Goal: Check status: Check status

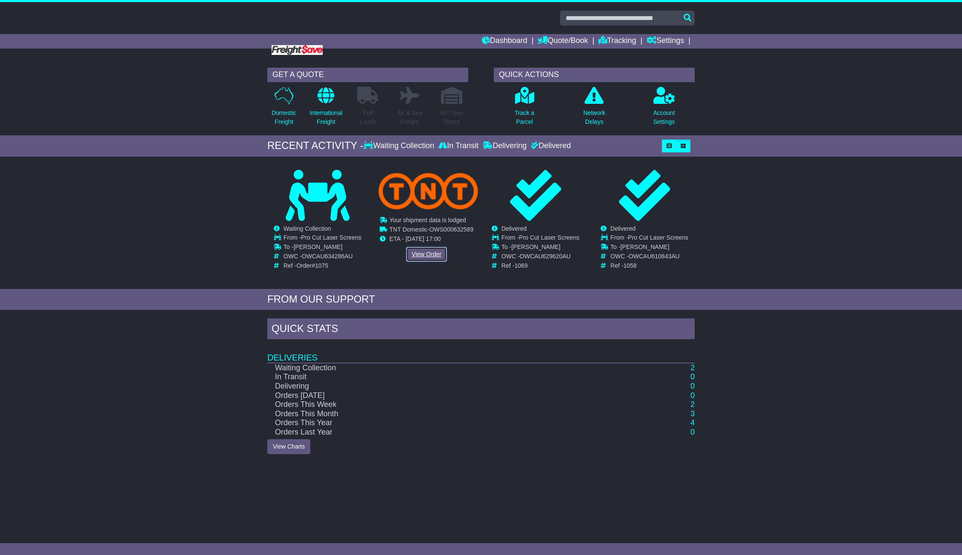
click at [424, 252] on link "View Order" at bounding box center [426, 254] width 41 height 15
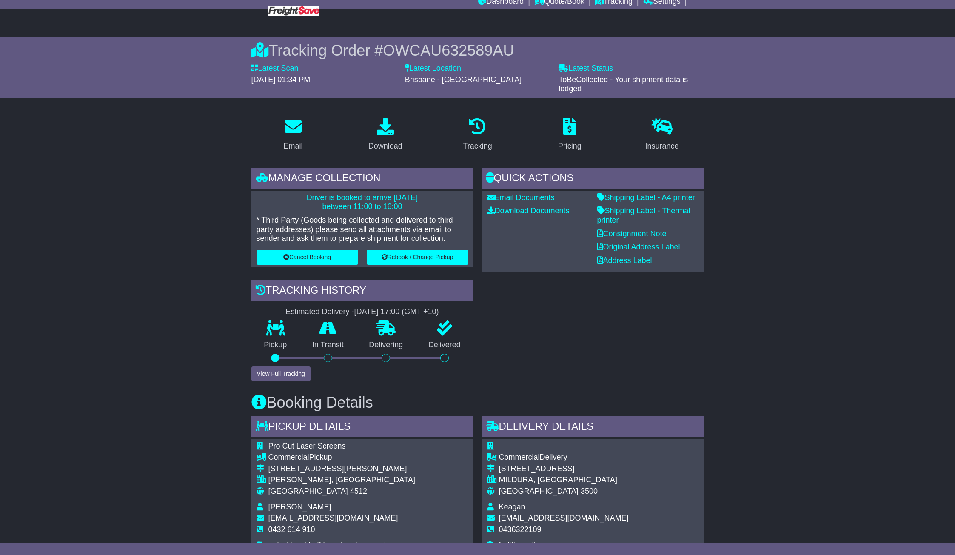
scroll to position [34, 0]
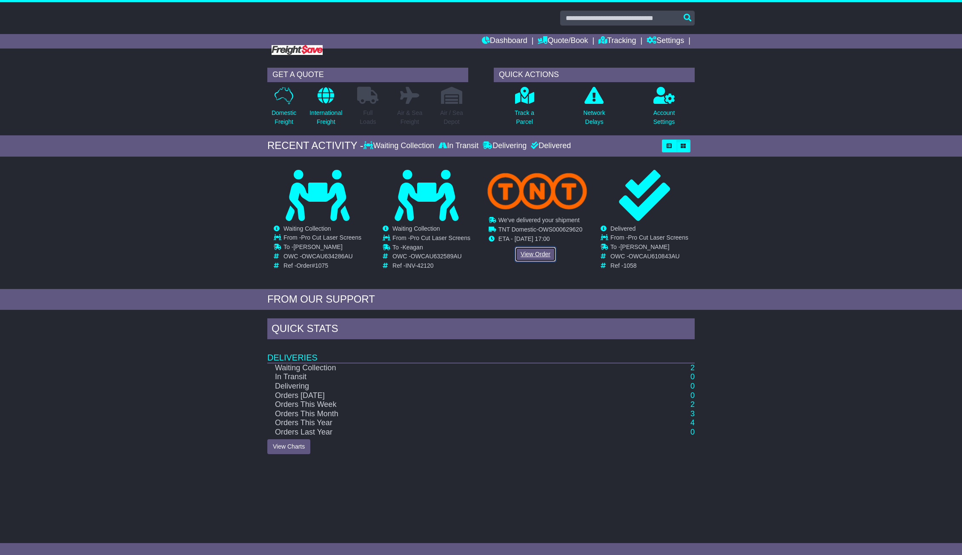
click at [526, 249] on link "View Order" at bounding box center [535, 254] width 41 height 15
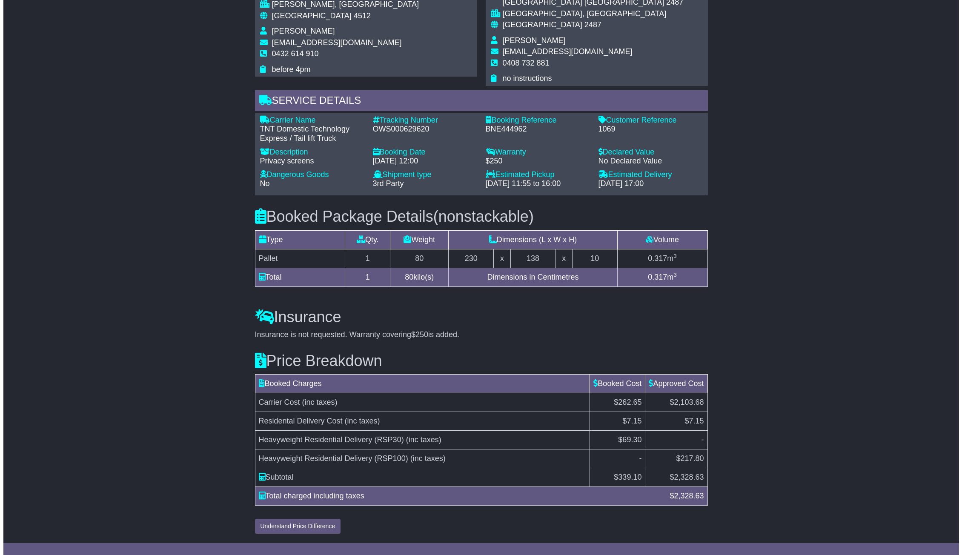
scroll to position [469, 0]
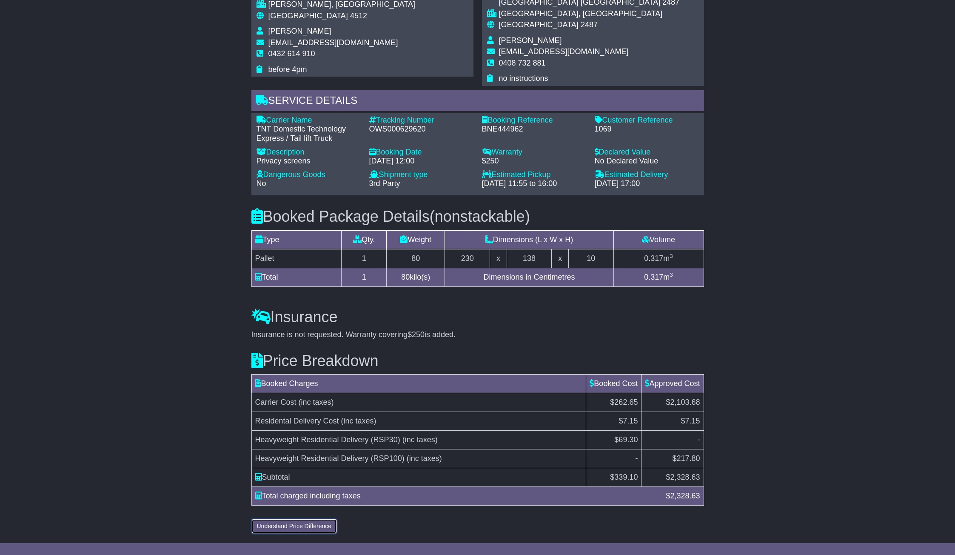
click at [297, 526] on button "Understand Price Difference" at bounding box center [294, 526] width 86 height 15
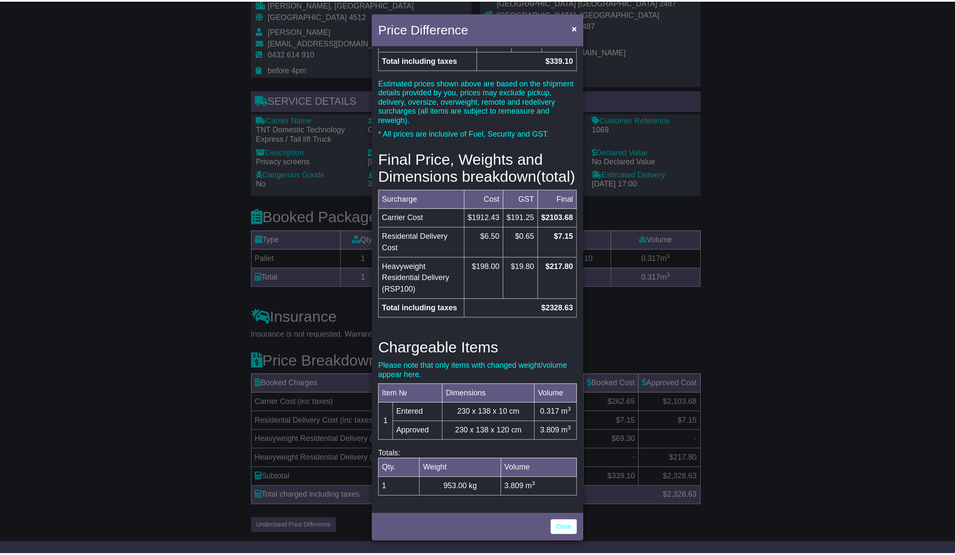
scroll to position [140, 0]
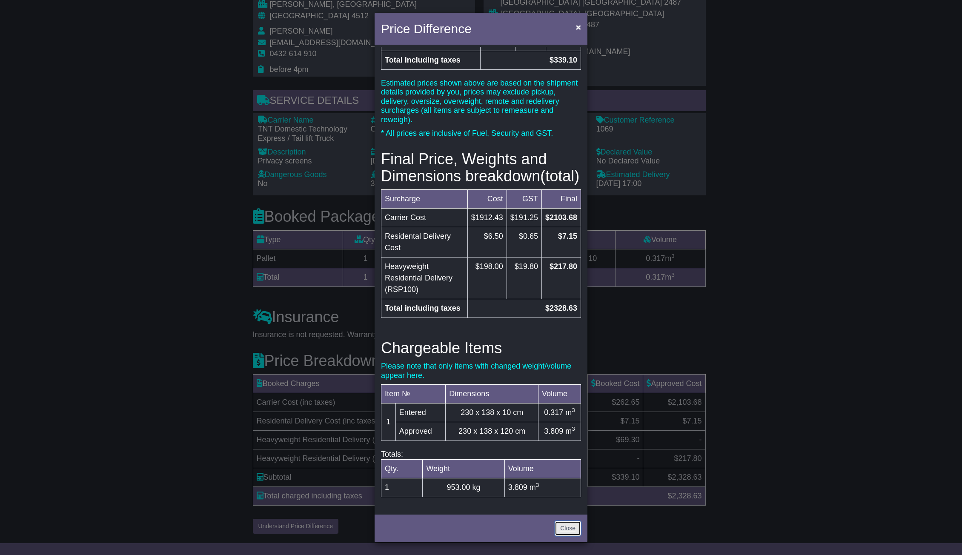
click at [569, 527] on link "Close" at bounding box center [567, 528] width 26 height 15
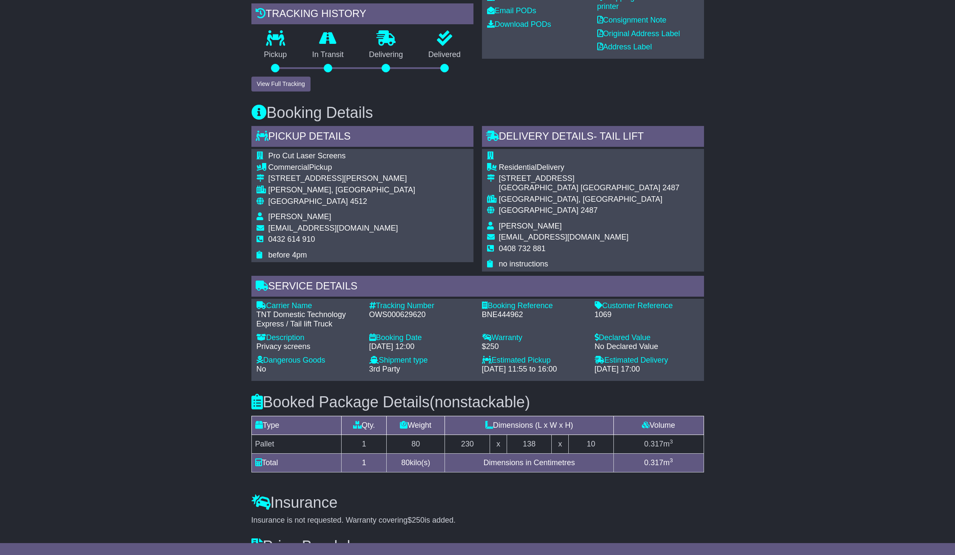
scroll to position [0, 0]
